Goal: Task Accomplishment & Management: Use online tool/utility

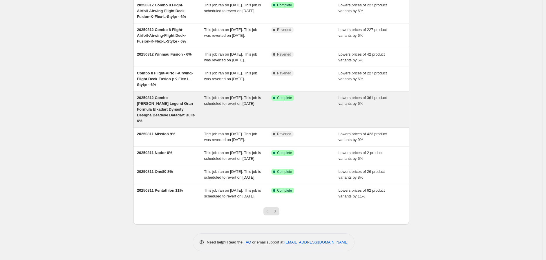
scroll to position [102, 0]
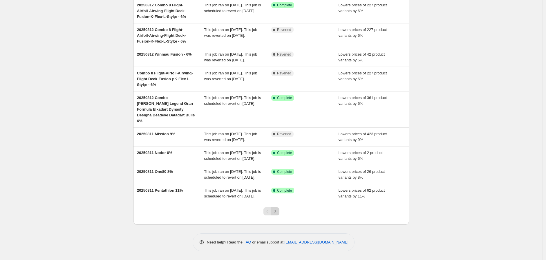
click at [275, 210] on icon "Next" at bounding box center [275, 212] width 6 height 6
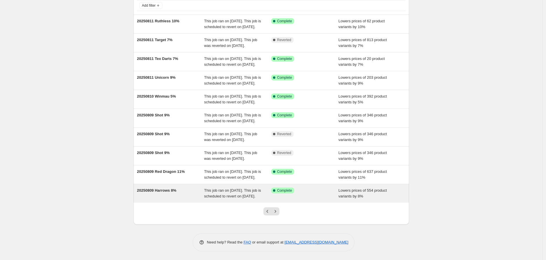
scroll to position [96, 0]
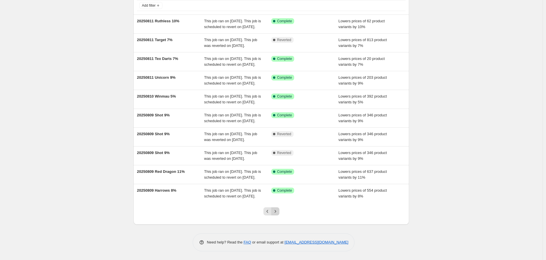
click at [277, 210] on icon "Next" at bounding box center [275, 212] width 6 height 6
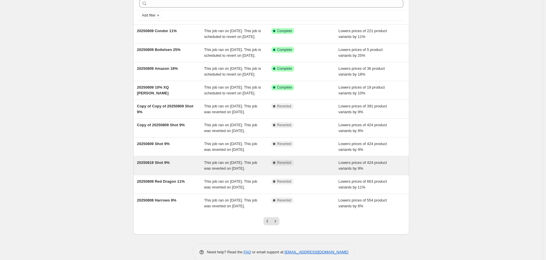
scroll to position [64, 0]
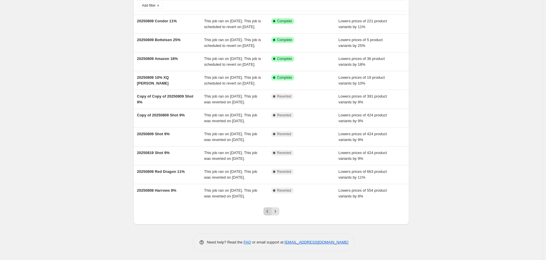
click at [267, 215] on icon "Previous" at bounding box center [267, 212] width 6 height 6
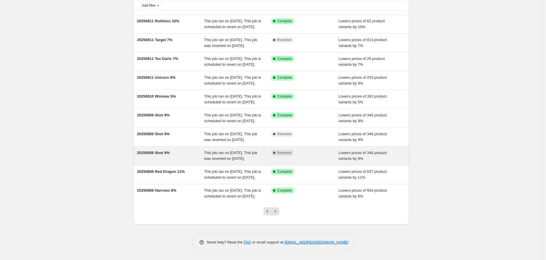
scroll to position [96, 0]
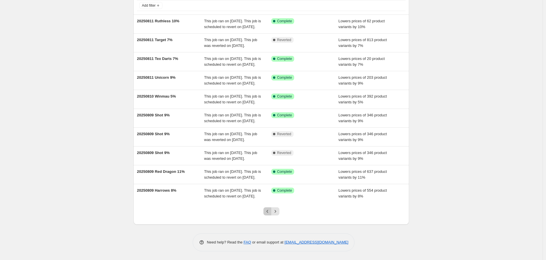
click at [268, 210] on icon "Previous" at bounding box center [267, 212] width 6 height 6
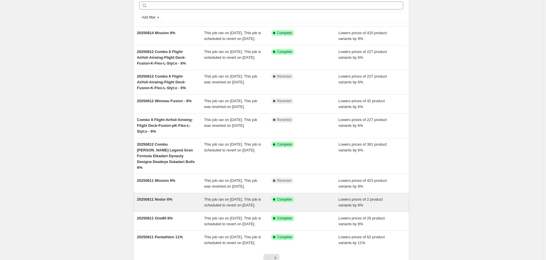
scroll to position [102, 0]
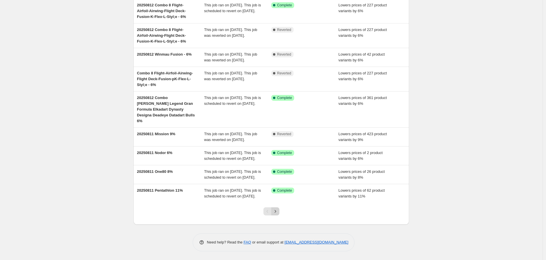
click at [277, 211] on icon "Next" at bounding box center [275, 212] width 6 height 6
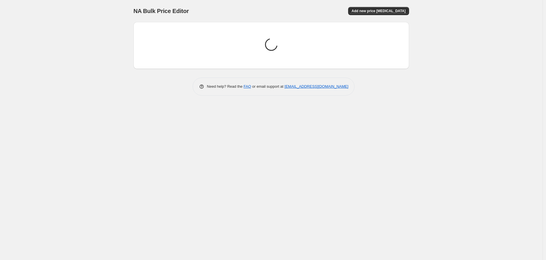
scroll to position [0, 0]
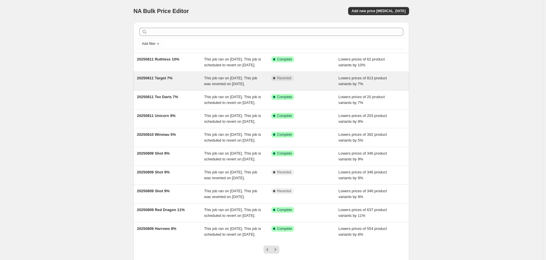
click at [159, 80] on span "20250811 Target 7%" at bounding box center [155, 78] width 36 height 4
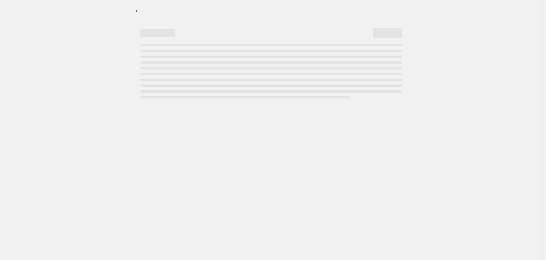
select select "percentage"
select select "no_change"
select select "vendor"
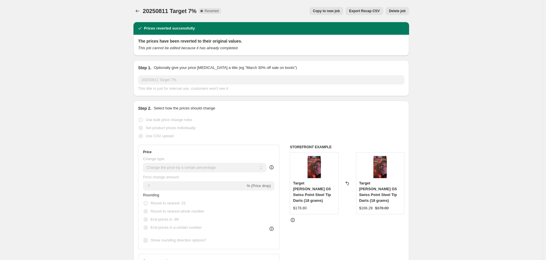
click at [331, 10] on span "Copy to new job" at bounding box center [326, 11] width 27 height 5
select select "percentage"
select select "no_change"
select select "vendor"
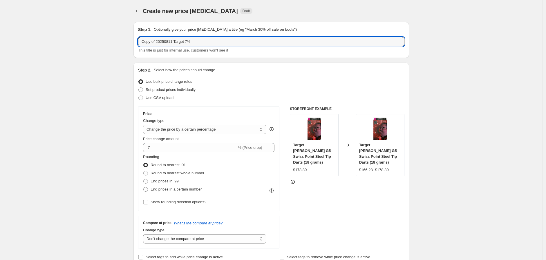
drag, startPoint x: 173, startPoint y: 42, endPoint x: 106, endPoint y: 41, distance: 66.4
click at [173, 44] on input "20250821 Target 7%" at bounding box center [271, 41] width 266 height 9
type input "20250821 Target 8%"
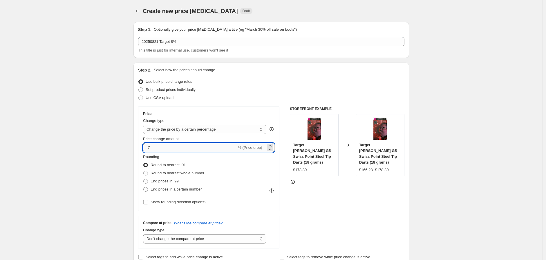
drag, startPoint x: 150, startPoint y: 146, endPoint x: 154, endPoint y: 148, distance: 4.7
click at [154, 147] on input "-7" at bounding box center [190, 147] width 94 height 9
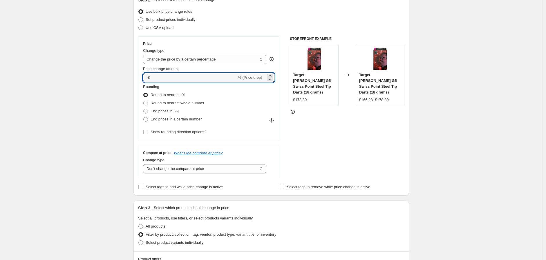
scroll to position [6, 0]
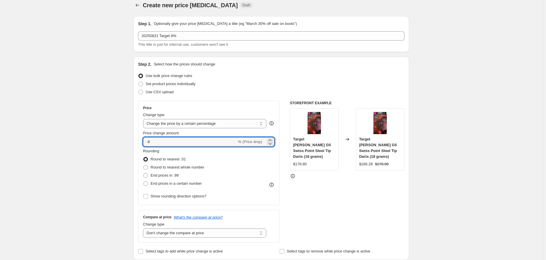
type input "-8"
click at [224, 144] on input "-8" at bounding box center [190, 141] width 94 height 9
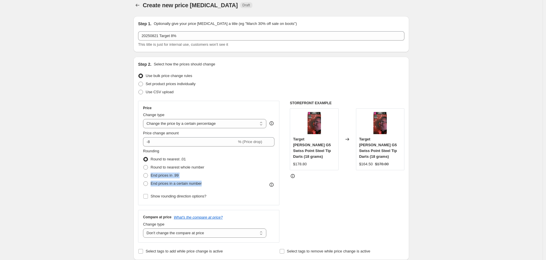
drag, startPoint x: 240, startPoint y: 164, endPoint x: 240, endPoint y: 166, distance: 2.9
click at [240, 166] on div "Rounding Round to nearest .01 Round to nearest whole number End prices in .99 E…" at bounding box center [208, 167] width 131 height 39
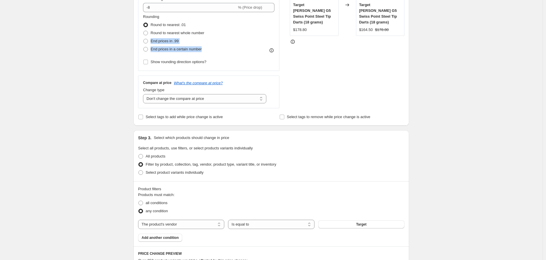
scroll to position [135, 0]
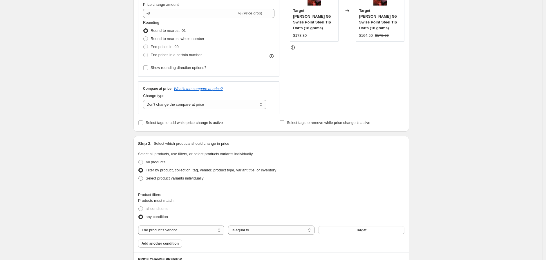
click at [389, 86] on div "STOREFRONT EXAMPLE Target Stephen Bunting G5 Swiss Point Steel Tip Darts (18 gr…" at bounding box center [347, 43] width 115 height 142
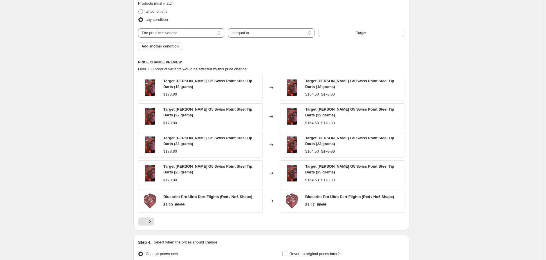
scroll to position [392, 0]
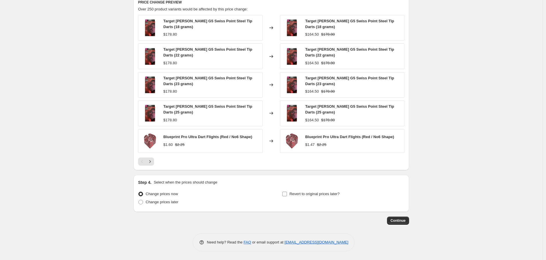
click at [285, 193] on input "Revert to original prices later?" at bounding box center [284, 194] width 5 height 5
checkbox input "true"
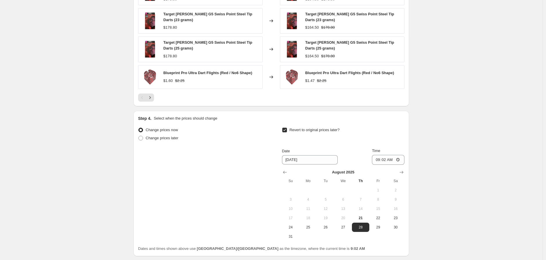
scroll to position [457, 0]
click at [309, 163] on input "8/28/2025" at bounding box center [310, 159] width 56 height 9
click at [402, 170] on icon "Show next month, September 2025" at bounding box center [401, 172] width 6 height 6
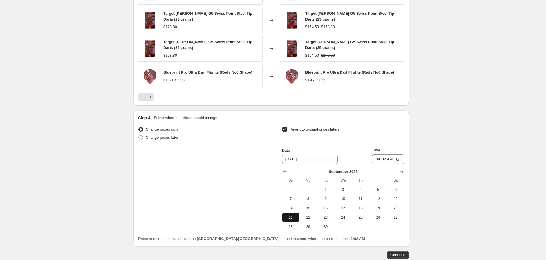
click at [290, 215] on span "21" at bounding box center [290, 217] width 13 height 5
type input "9/21/2025"
click at [398, 159] on input "09:02" at bounding box center [388, 160] width 32 height 10
type input "23:59"
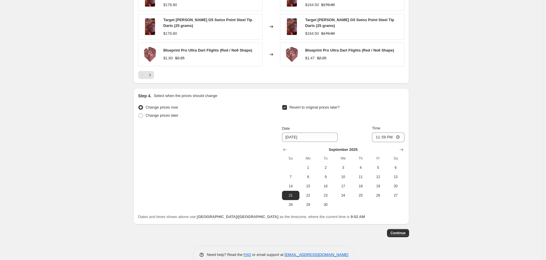
scroll to position [491, 0]
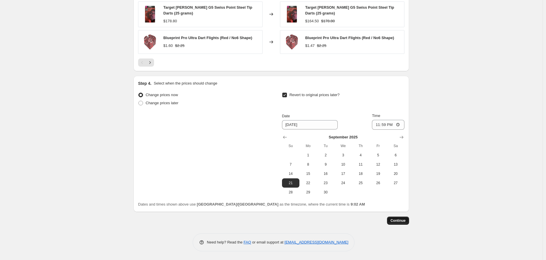
click at [400, 219] on span "Continue" at bounding box center [397, 221] width 15 height 5
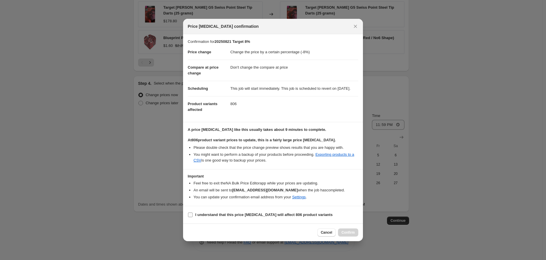
click at [190, 217] on input "I understand that this price change job will affect 806 product variants" at bounding box center [190, 215] width 5 height 5
checkbox input "true"
click at [349, 235] on span "Confirm" at bounding box center [347, 232] width 13 height 5
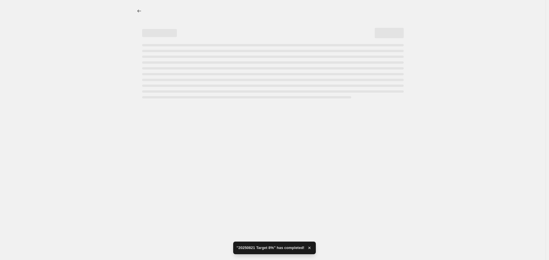
select select "percentage"
select select "no_change"
select select "vendor"
